Goal: Task Accomplishment & Management: Use online tool/utility

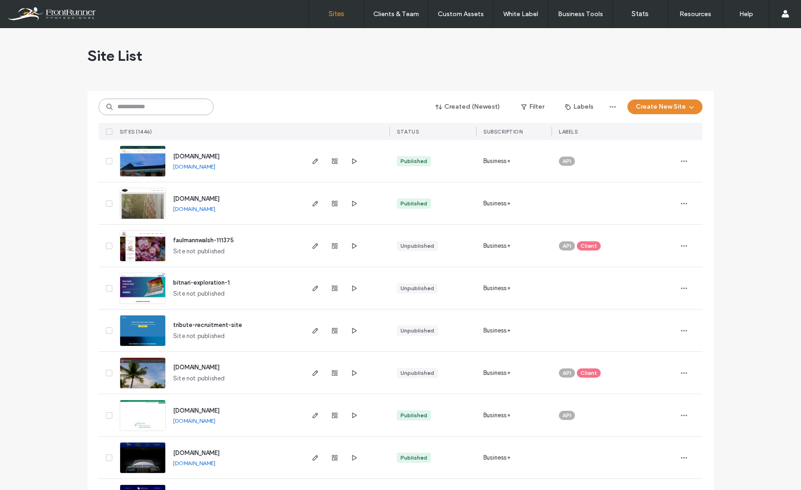
click at [134, 108] on input at bounding box center [155, 106] width 115 height 17
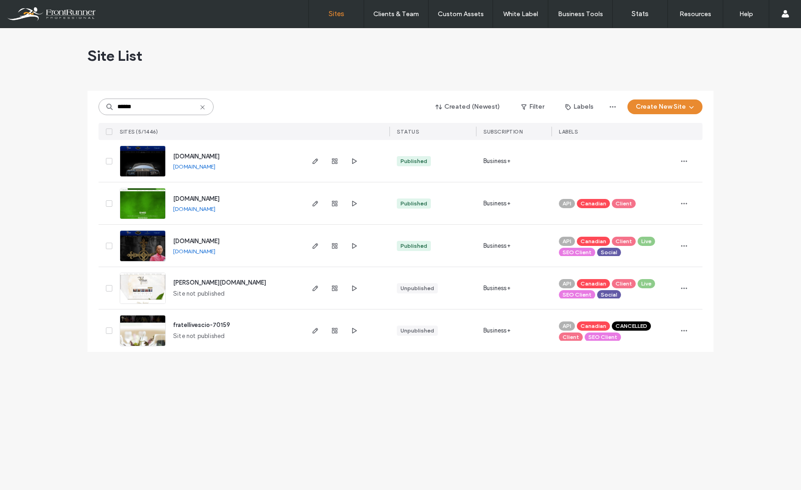
type input "******"
click at [152, 240] on img at bounding box center [142, 262] width 45 height 63
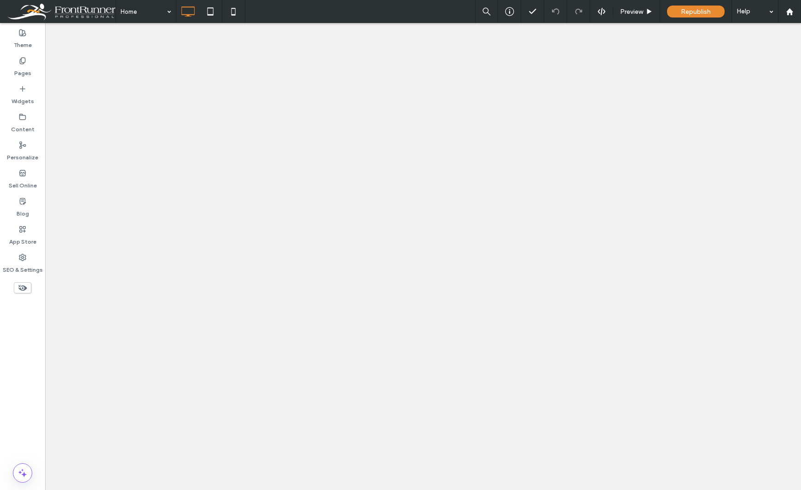
drag, startPoint x: 0, startPoint y: 0, endPoint x: 23, endPoint y: 377, distance: 377.6
click at [23, 377] on div "Theme Pages Widgets Content Personalize Sell Online Blog App Store SEO & Settin…" at bounding box center [22, 256] width 45 height 467
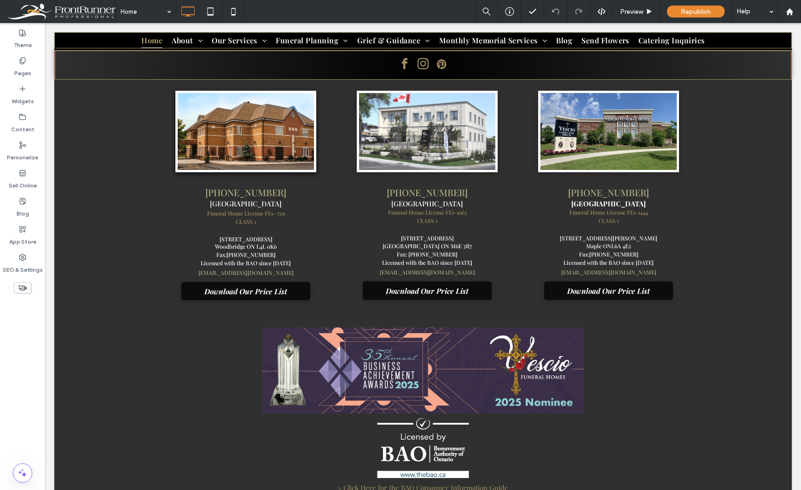
scroll to position [2418, 0]
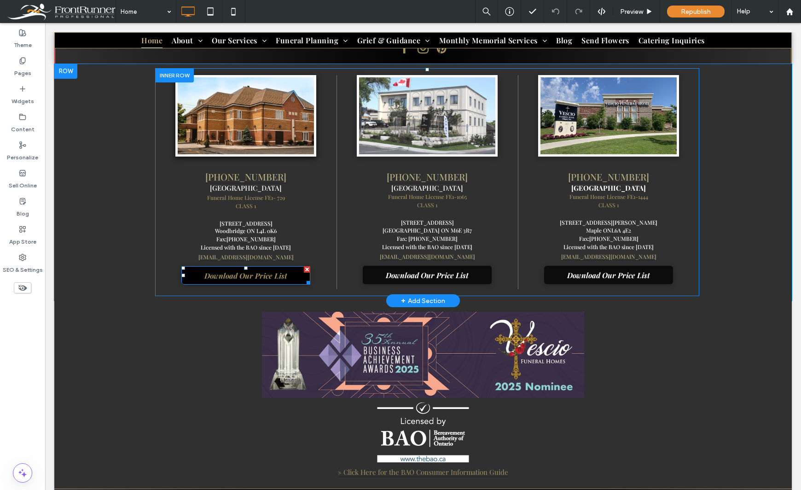
click at [249, 266] on span "Download Our Price List" at bounding box center [245, 275] width 89 height 19
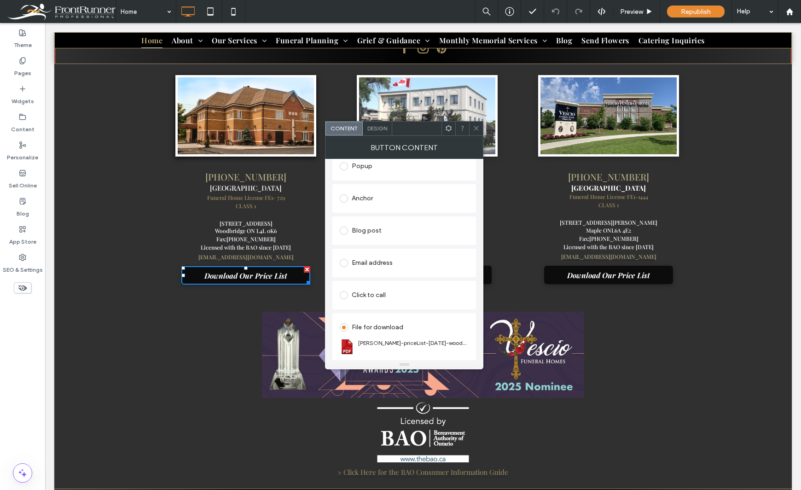
scroll to position [179, 0]
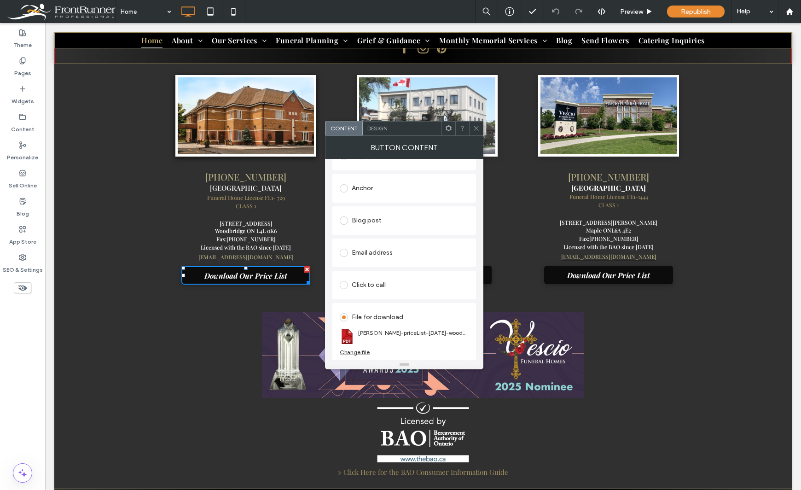
click at [358, 353] on div "Change file" at bounding box center [355, 351] width 30 height 7
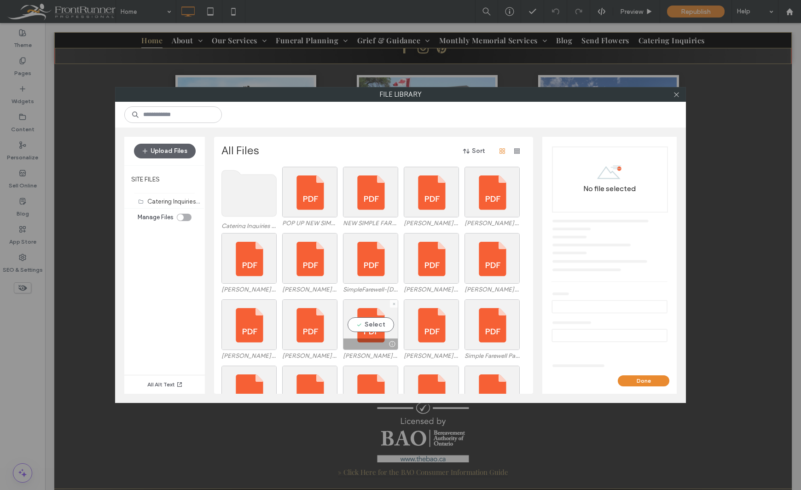
click at [358, 353] on label "[PERSON_NAME]-priceList-[DATE]-[GEOGRAPHIC_DATA]pdf" at bounding box center [370, 355] width 55 height 7
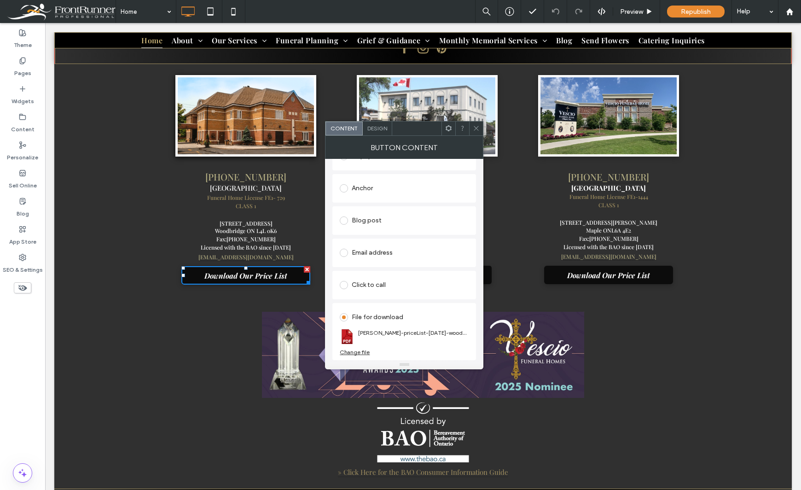
click at [359, 353] on div "Change file" at bounding box center [355, 351] width 30 height 7
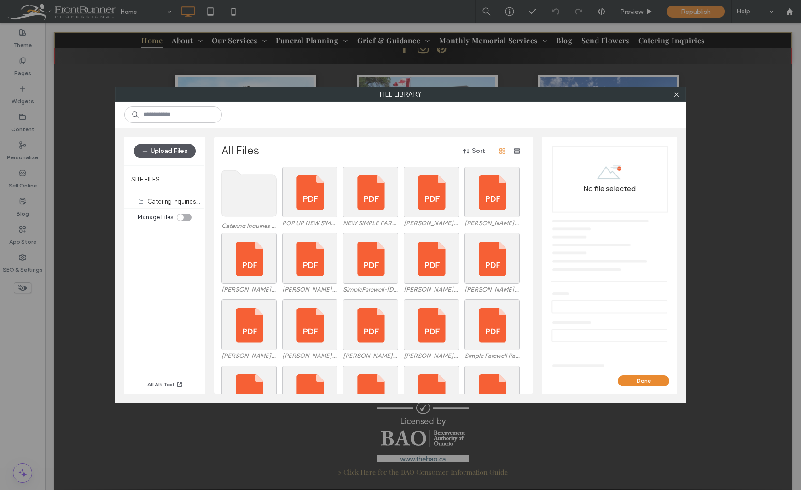
click at [150, 152] on button "Upload Files" at bounding box center [165, 151] width 62 height 15
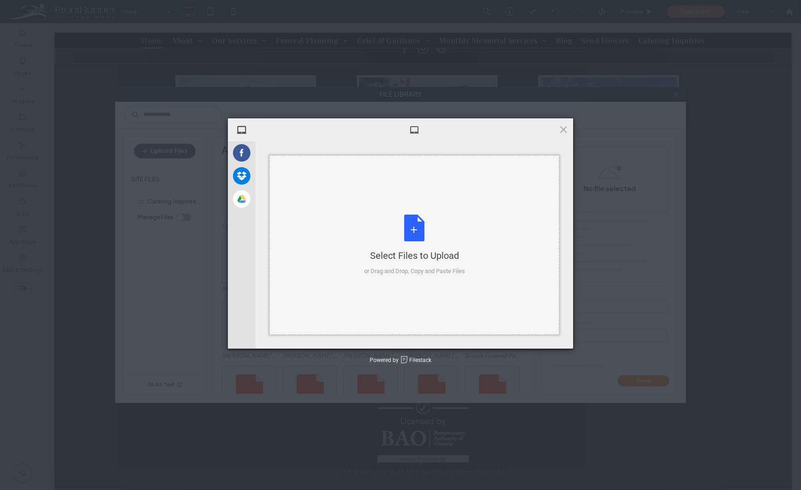
click at [414, 229] on div "Select Files to Upload or Drag and Drop, Copy and Paste Files" at bounding box center [414, 244] width 101 height 61
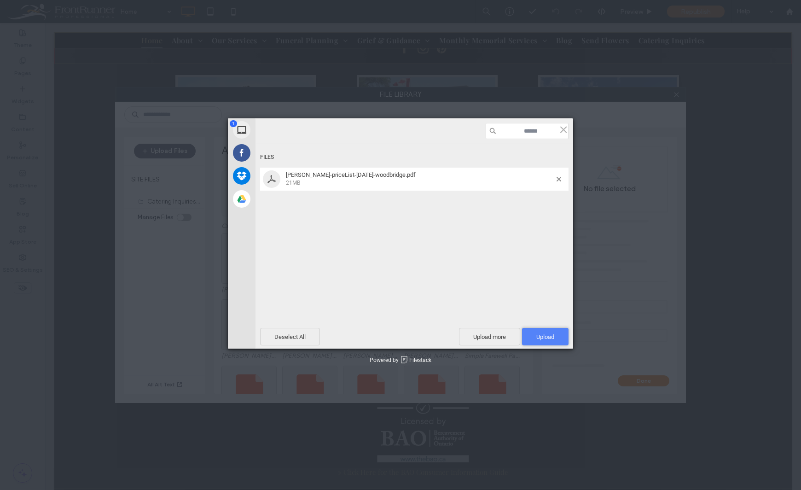
click at [527, 339] on span "Upload 1" at bounding box center [545, 336] width 46 height 17
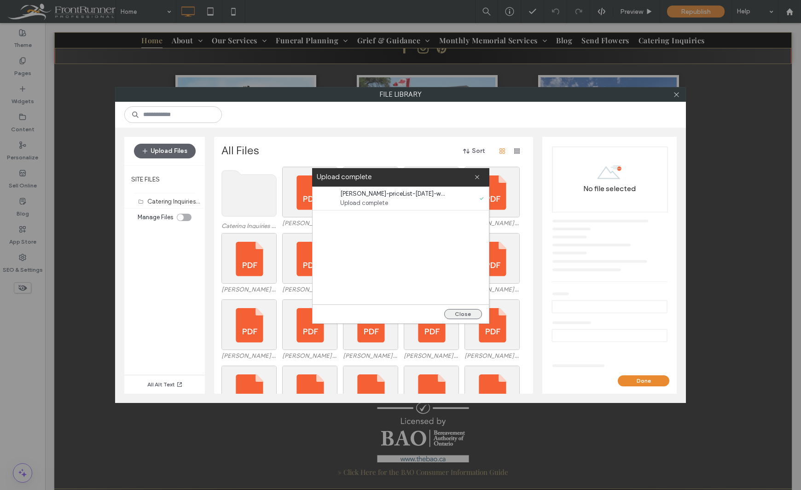
click at [455, 314] on button "Close" at bounding box center [463, 314] width 38 height 10
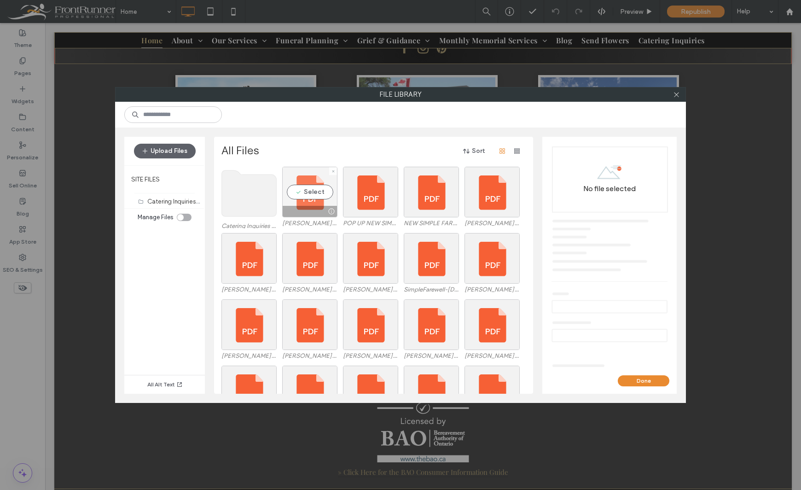
click at [314, 194] on div "Select" at bounding box center [309, 192] width 55 height 51
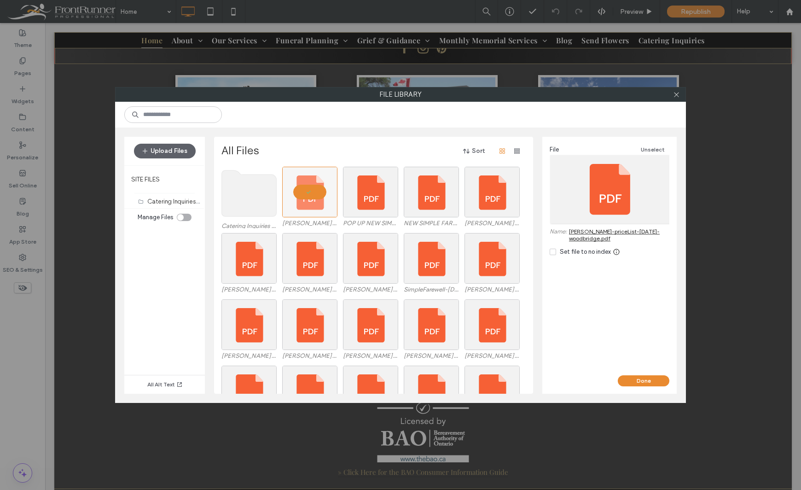
click at [632, 387] on div "Done" at bounding box center [609, 384] width 134 height 18
click at [633, 382] on button "Done" at bounding box center [644, 380] width 52 height 11
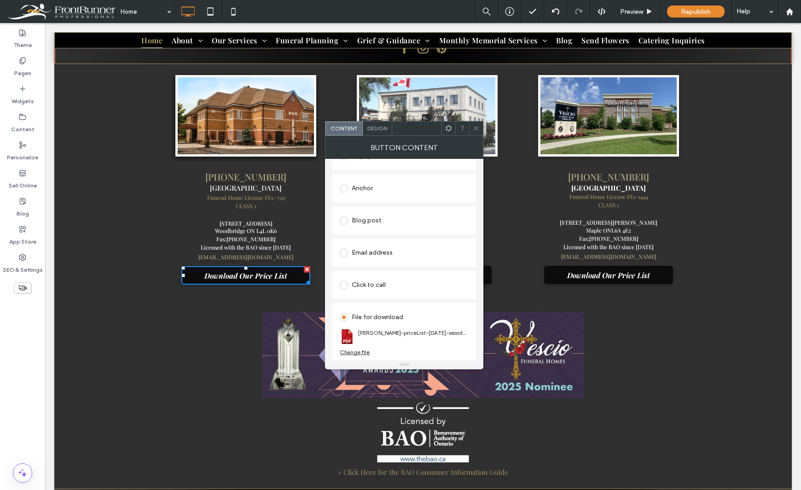
click at [476, 128] on use at bounding box center [476, 128] width 5 height 5
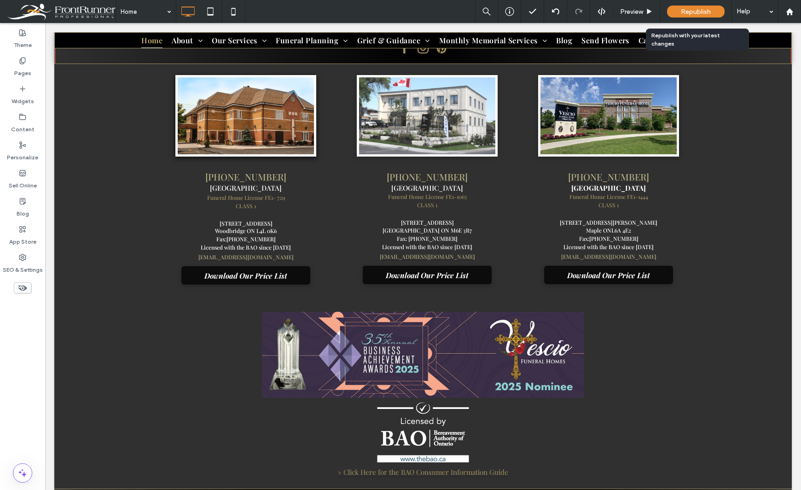
click at [689, 12] on span "Republish" at bounding box center [696, 12] width 30 height 8
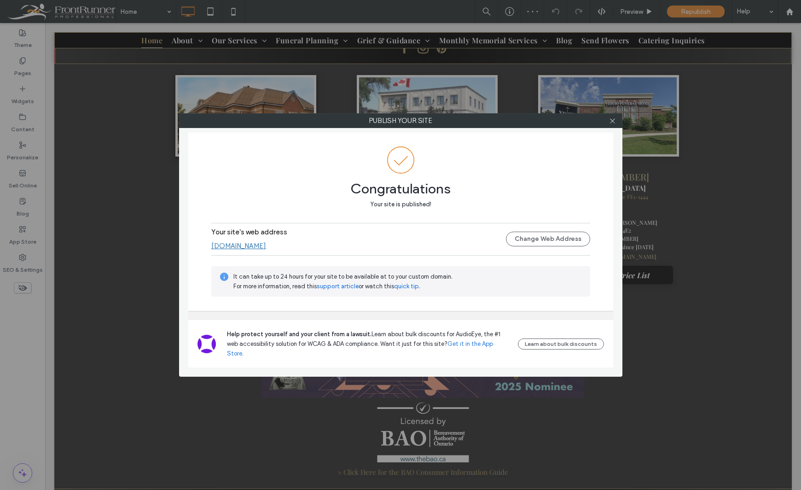
click at [266, 250] on link "[DOMAIN_NAME]" at bounding box center [238, 246] width 55 height 8
